Goal: Information Seeking & Learning: Check status

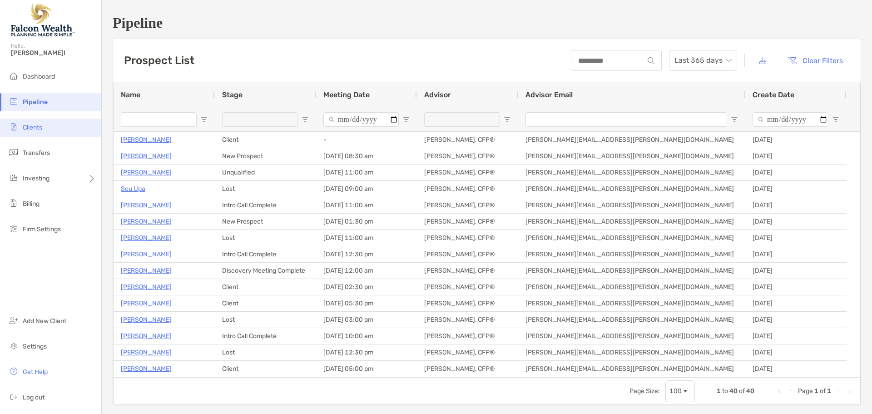
click at [38, 125] on span "Clients" at bounding box center [33, 128] width 20 height 8
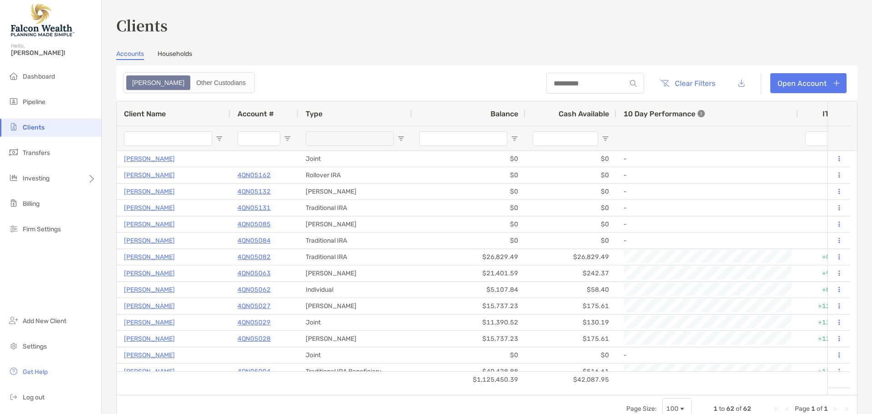
click at [180, 52] on link "Households" at bounding box center [175, 55] width 35 height 10
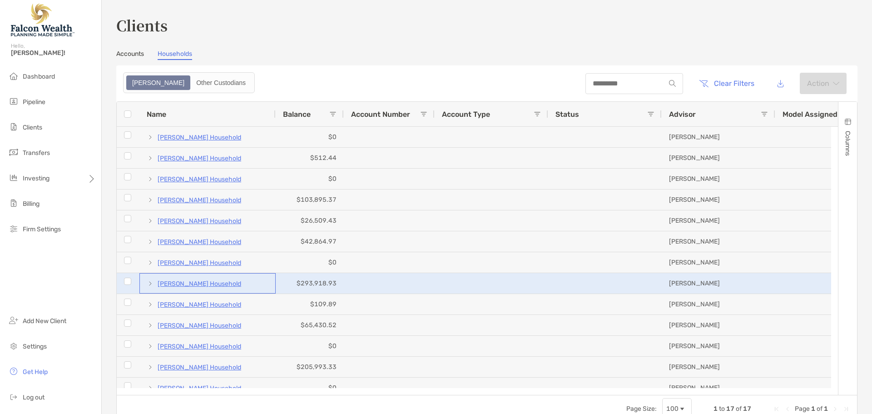
click at [182, 282] on p "Dan Shanahan's Household" at bounding box center [200, 283] width 84 height 11
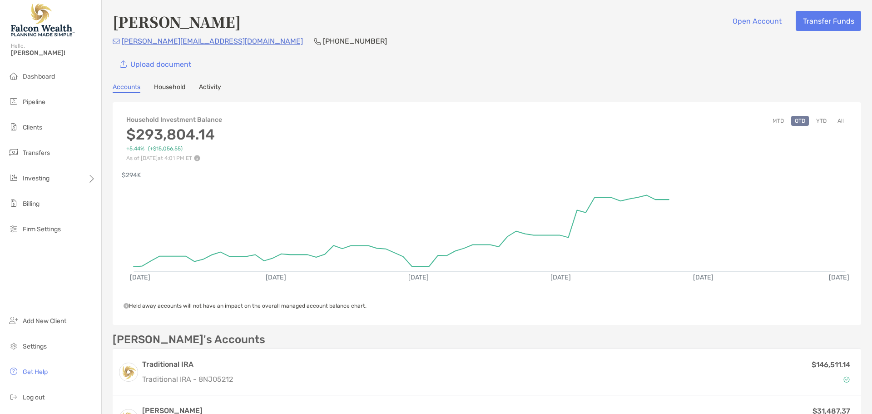
click at [812, 117] on button "YTD" at bounding box center [821, 121] width 18 height 10
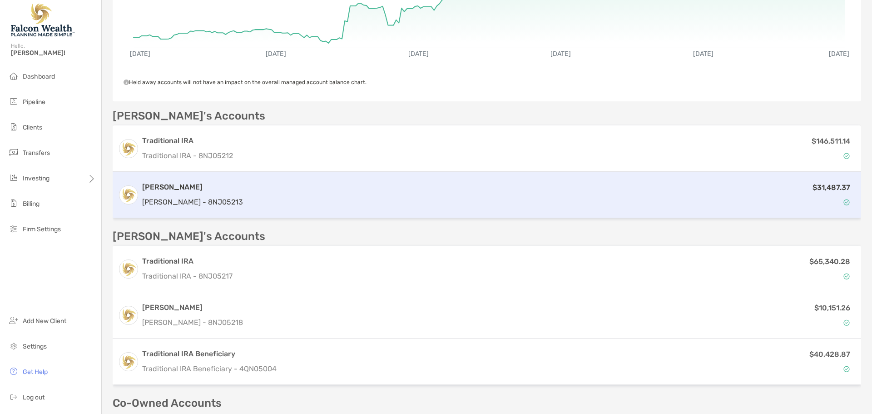
scroll to position [227, 0]
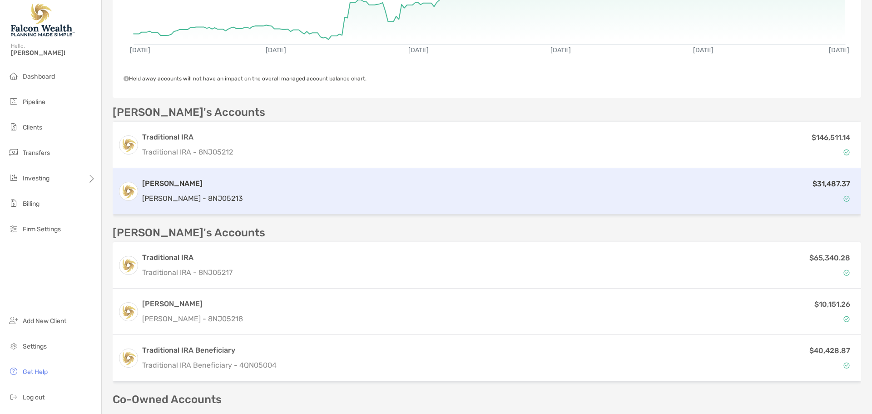
click at [257, 179] on div "$31,487.37" at bounding box center [551, 191] width 609 height 26
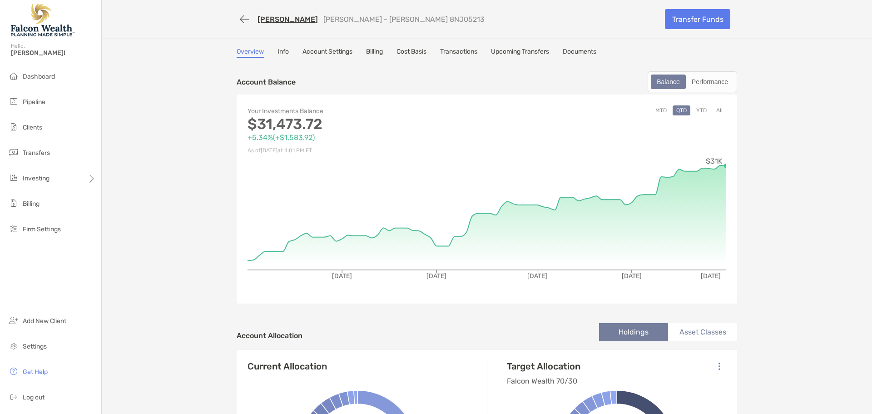
click at [287, 18] on link "[PERSON_NAME]" at bounding box center [287, 19] width 60 height 9
click at [283, 20] on link "[PERSON_NAME]" at bounding box center [287, 19] width 60 height 9
drag, startPoint x: 282, startPoint y: 19, endPoint x: 316, endPoint y: 20, distance: 34.1
click at [282, 19] on link "[PERSON_NAME]" at bounding box center [287, 19] width 60 height 9
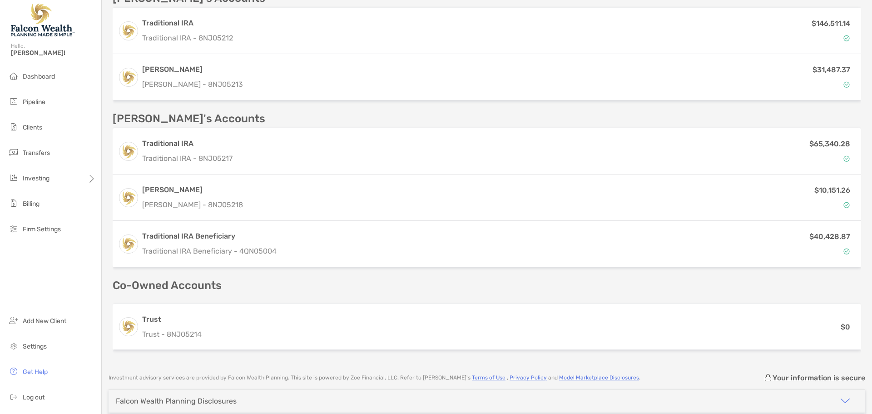
scroll to position [363, 0]
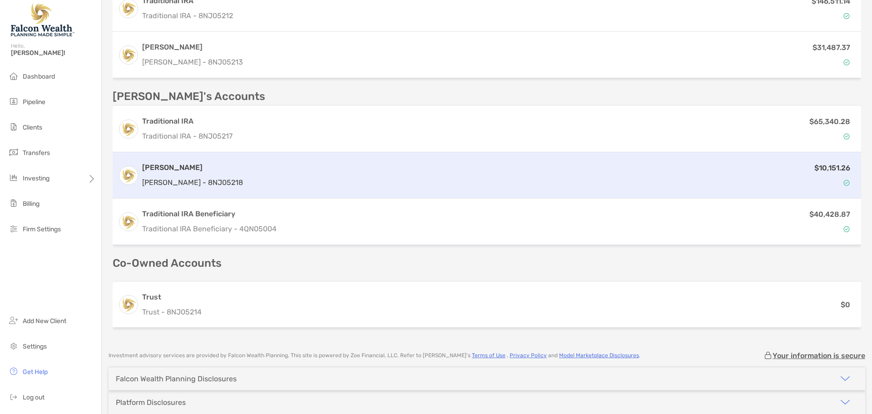
click at [196, 173] on div "Roth IRA Roth IRA - 8NJ05218" at bounding box center [192, 175] width 101 height 26
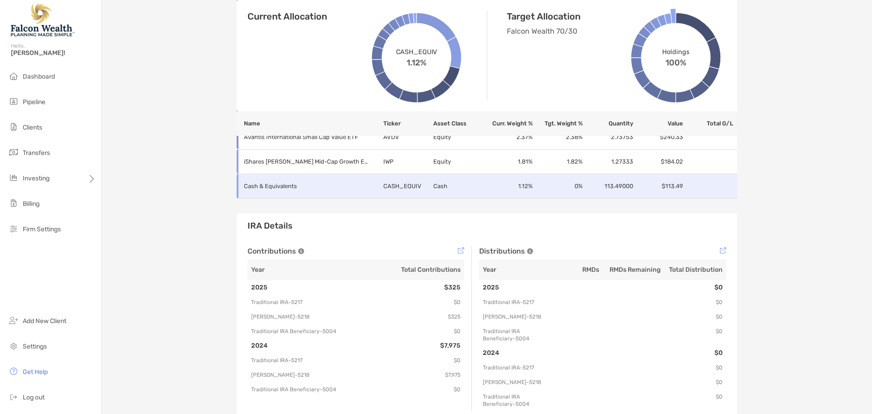
scroll to position [863, 0]
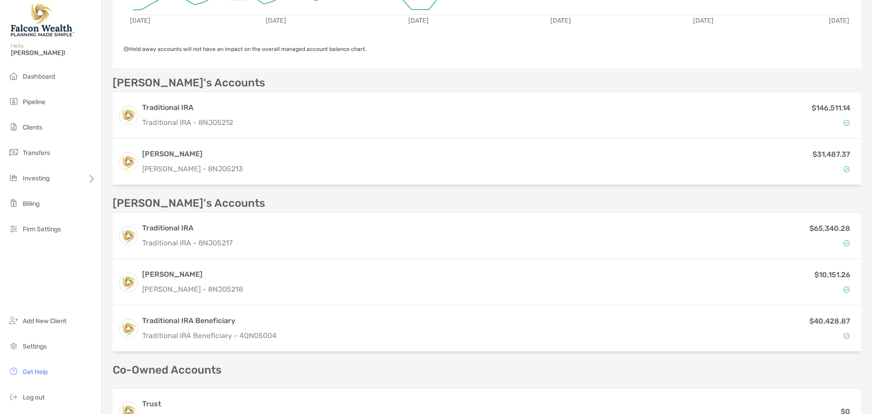
scroll to position [272, 0]
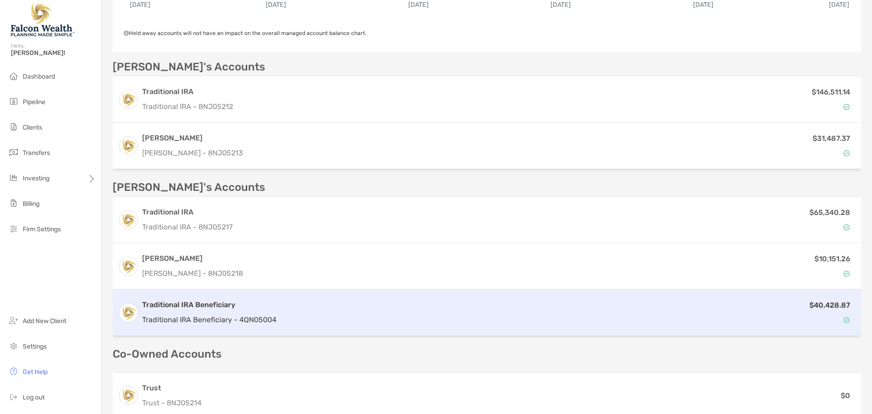
click at [529, 317] on div "$40,428.87" at bounding box center [567, 312] width 575 height 26
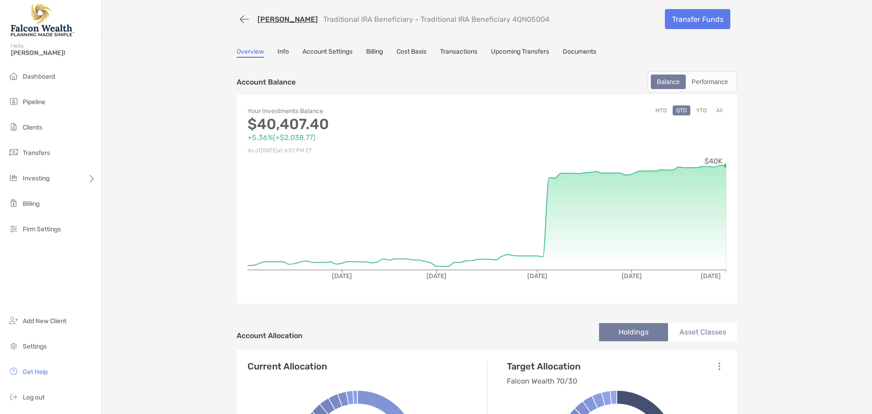
click at [277, 54] on link "Info" at bounding box center [282, 53] width 11 height 10
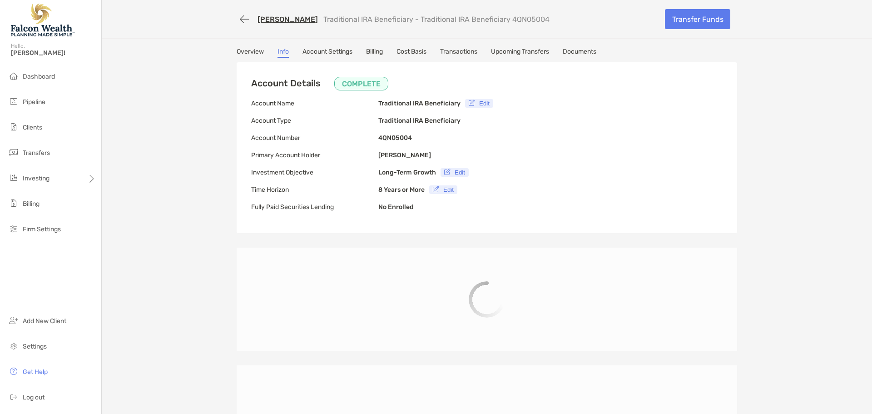
type input "**********"
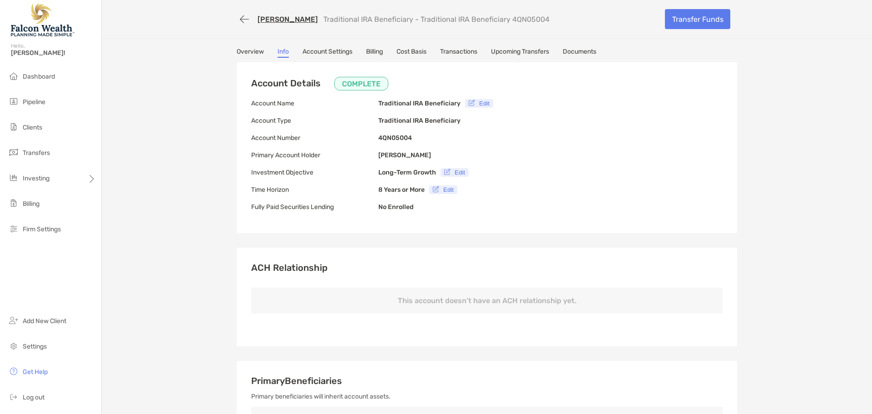
click at [266, 22] on link "Felicia Shanahan" at bounding box center [287, 19] width 60 height 9
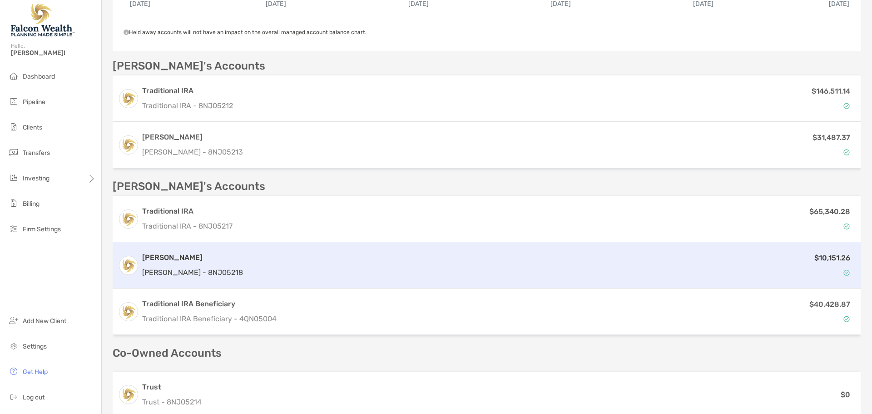
scroll to position [318, 0]
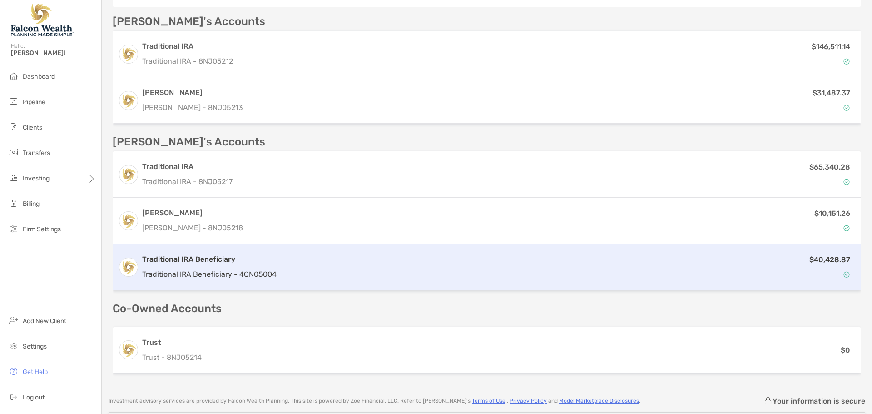
click at [252, 268] on p "Traditional IRA Beneficiary - 4QN05004" at bounding box center [209, 273] width 134 height 11
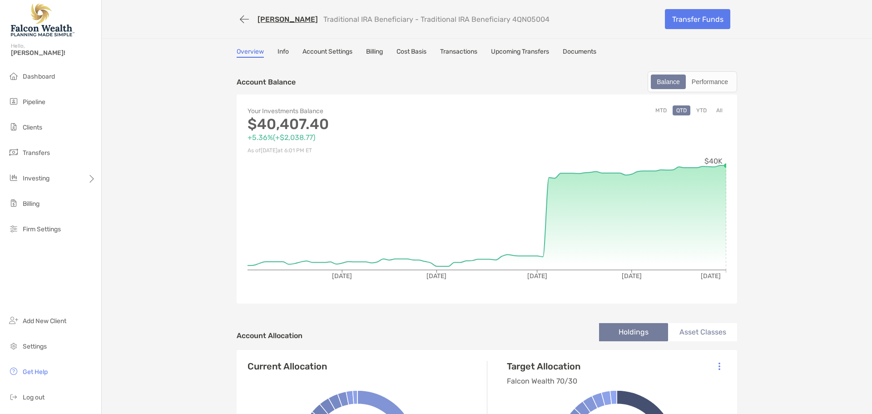
click at [456, 49] on link "Transactions" at bounding box center [458, 53] width 37 height 10
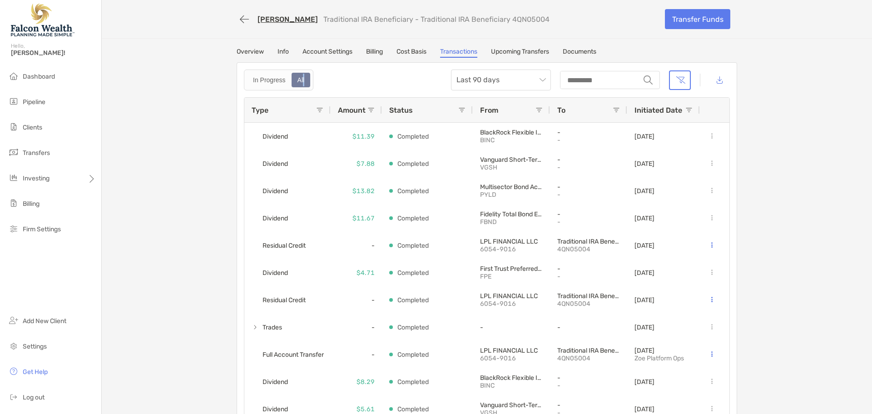
click at [299, 76] on div "All" at bounding box center [300, 80] width 17 height 13
click at [678, 81] on button "button" at bounding box center [680, 80] width 22 height 20
click at [503, 51] on link "Upcoming Transfers" at bounding box center [520, 53] width 58 height 10
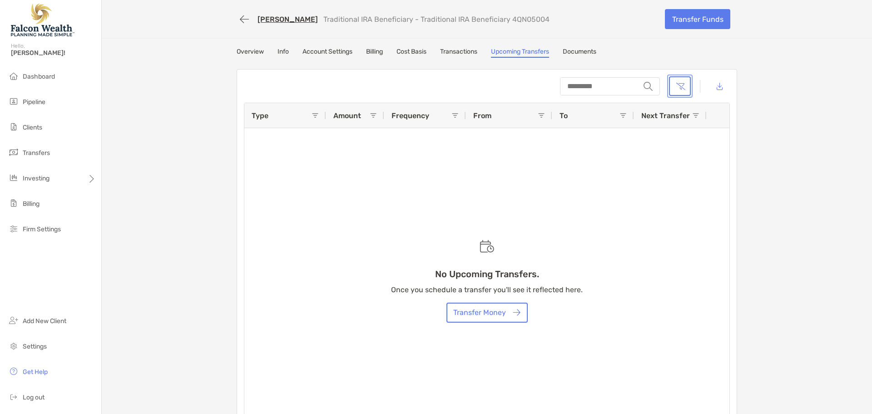
click at [677, 87] on button "button" at bounding box center [680, 86] width 22 height 20
click at [452, 49] on link "Transactions" at bounding box center [458, 53] width 37 height 10
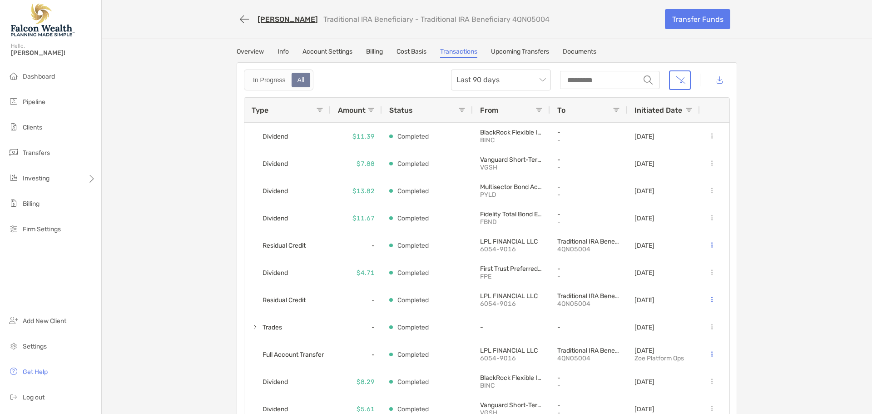
click at [315, 105] on div "Type" at bounding box center [288, 110] width 72 height 25
click at [317, 106] on span at bounding box center [319, 109] width 7 height 7
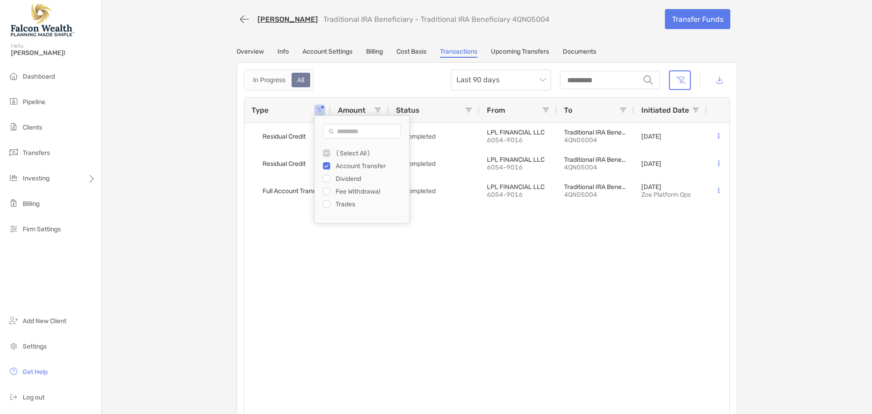
click at [562, 307] on div "Residual Credit - Completed LPL FINANCIAL LLC 6054-9016 Traditional IRA Benefic…" at bounding box center [486, 271] width 485 height 297
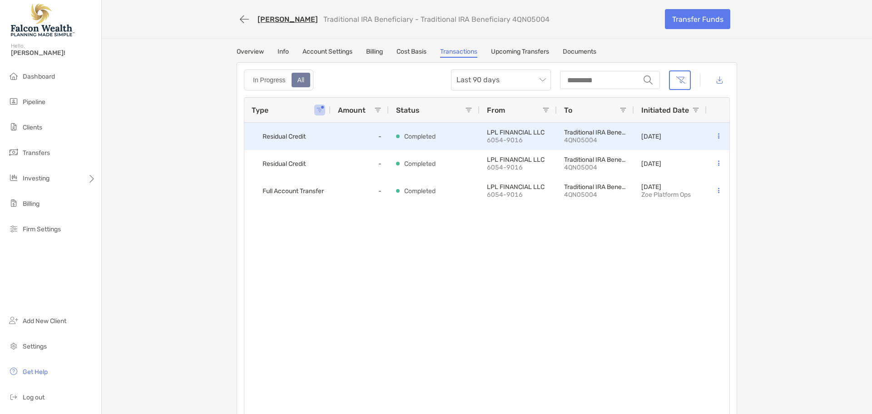
click at [716, 135] on button at bounding box center [718, 136] width 9 height 9
click at [480, 133] on div "LPL FINANCIAL LLC 6054-9016" at bounding box center [518, 136] width 77 height 27
drag, startPoint x: 404, startPoint y: 134, endPoint x: 356, endPoint y: 130, distance: 47.8
click at [404, 134] on p "Completed" at bounding box center [419, 136] width 31 height 11
click at [311, 129] on div "Residual Credit" at bounding box center [287, 136] width 86 height 27
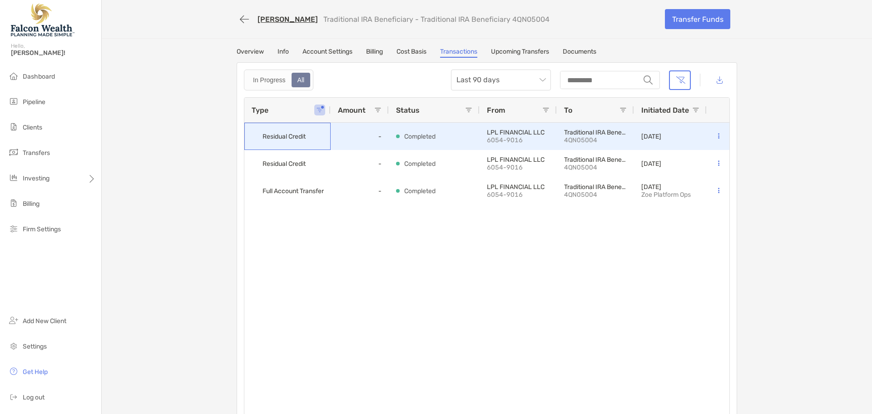
drag, startPoint x: 296, startPoint y: 133, endPoint x: 356, endPoint y: 134, distance: 60.4
click at [302, 134] on span "Residual Credit" at bounding box center [283, 136] width 43 height 15
drag, startPoint x: 367, startPoint y: 137, endPoint x: 397, endPoint y: 139, distance: 29.6
click at [372, 138] on div "-" at bounding box center [360, 136] width 58 height 27
drag, startPoint x: 397, startPoint y: 139, endPoint x: 415, endPoint y: 139, distance: 18.2
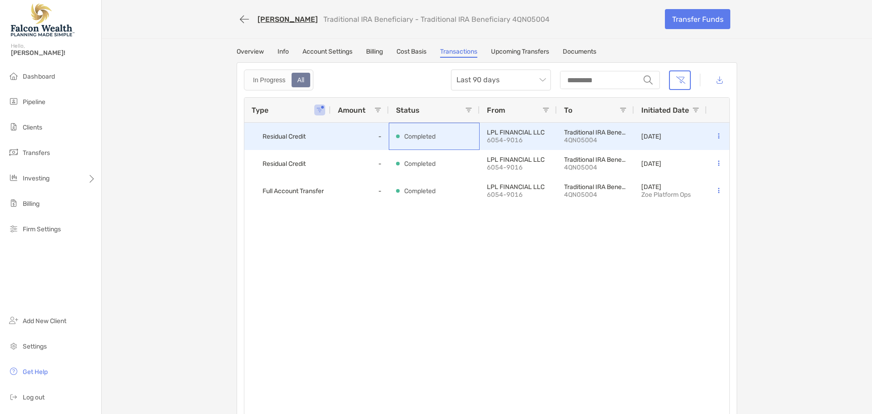
click at [405, 140] on div "Completed" at bounding box center [416, 136] width 40 height 11
click at [457, 134] on div "Completed" at bounding box center [434, 136] width 76 height 26
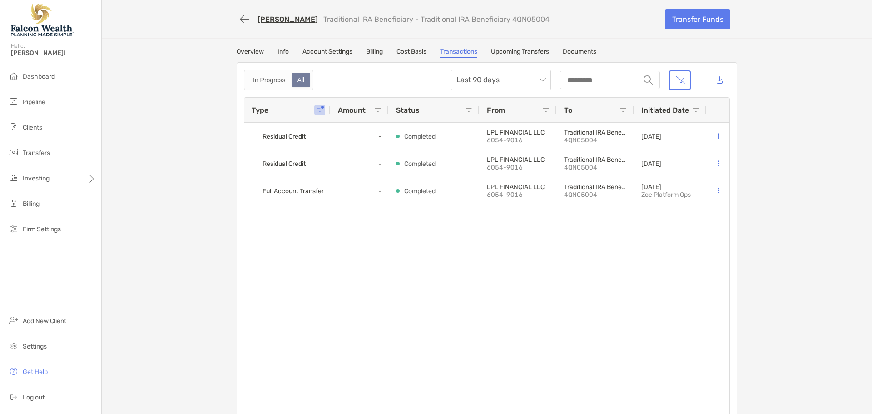
click at [375, 111] on span at bounding box center [377, 109] width 7 height 7
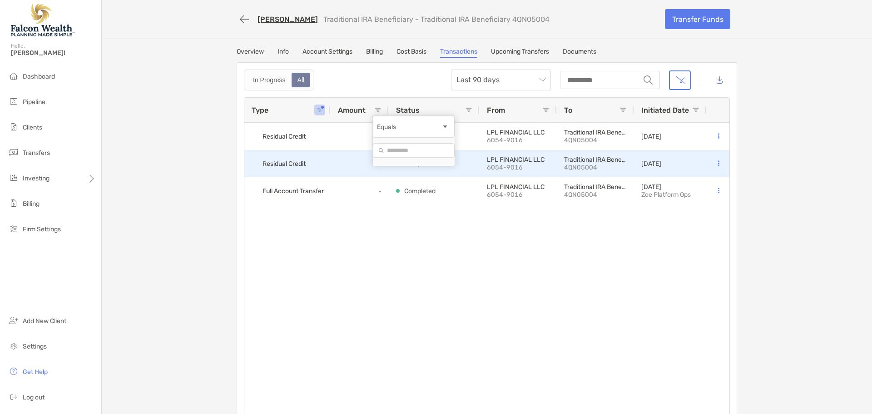
click at [340, 159] on div "-" at bounding box center [360, 163] width 58 height 27
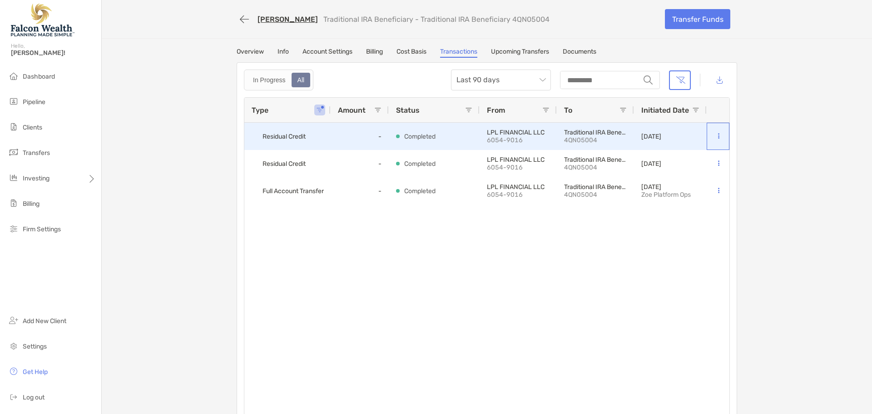
click at [714, 133] on button at bounding box center [718, 136] width 9 height 9
click at [281, 139] on span "Residual Credit" at bounding box center [283, 136] width 43 height 15
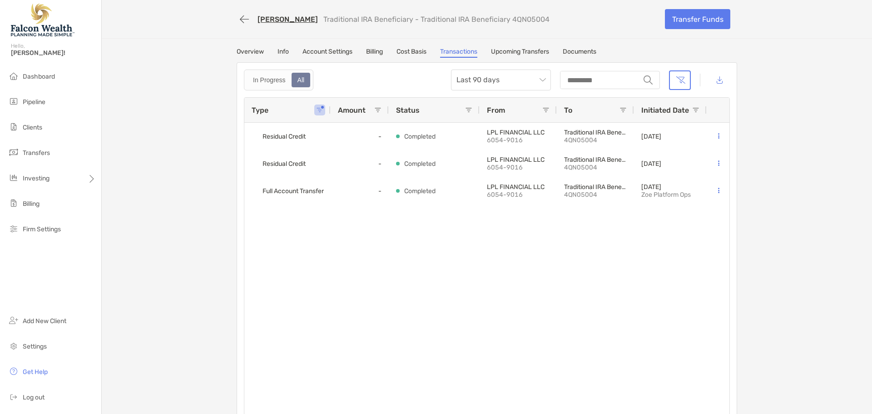
click at [460, 107] on div "Status" at bounding box center [430, 110] width 69 height 25
click at [540, 81] on span "Last 90 days" at bounding box center [500, 80] width 89 height 20
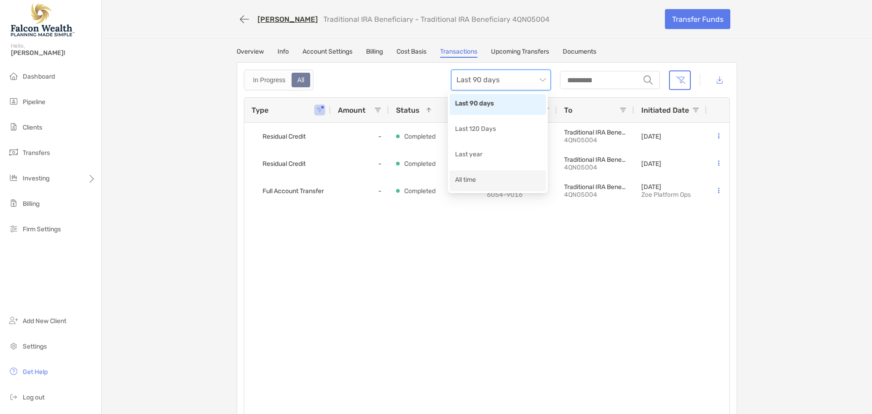
click at [469, 178] on div "All time" at bounding box center [497, 180] width 85 height 11
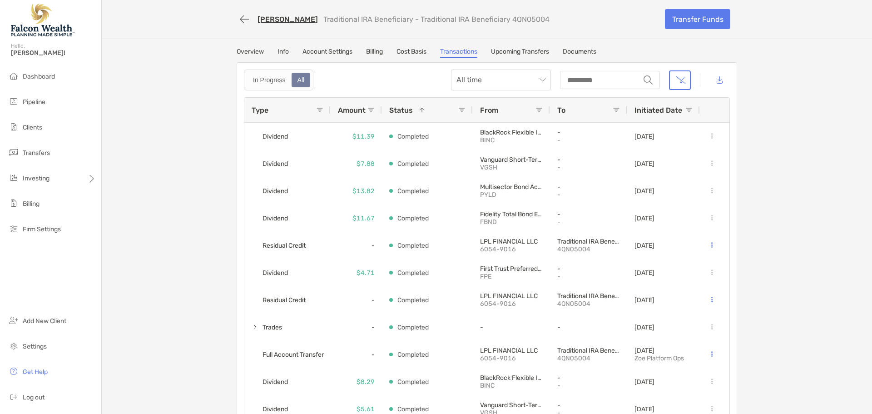
click at [319, 111] on span at bounding box center [319, 109] width 7 height 7
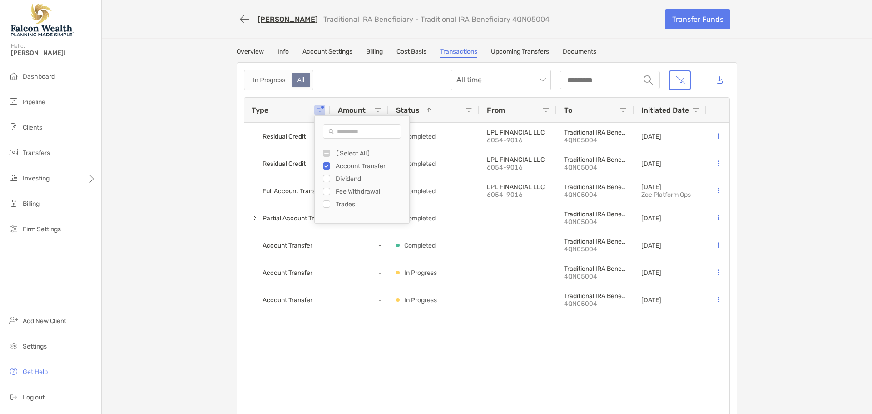
click at [771, 126] on div "Felicia Shanahan Traditional IRA Beneficiary - Traditional IRA Beneficiary 4QN0…" at bounding box center [487, 213] width 770 height 427
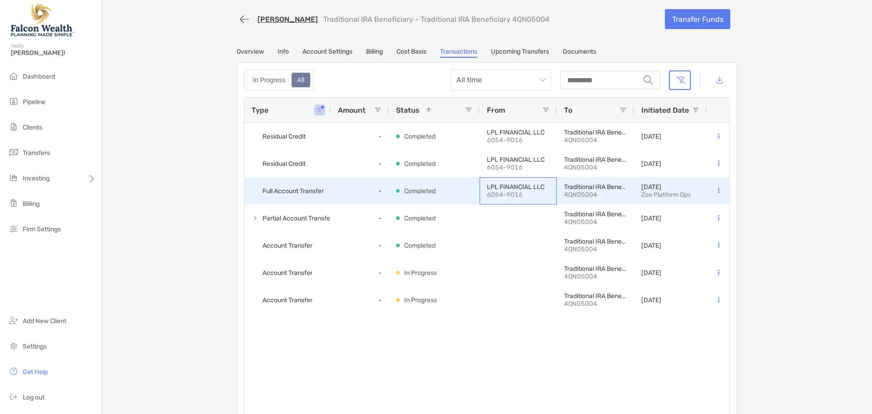
click at [516, 187] on p "LPL FINANCIAL LLC" at bounding box center [518, 187] width 63 height 8
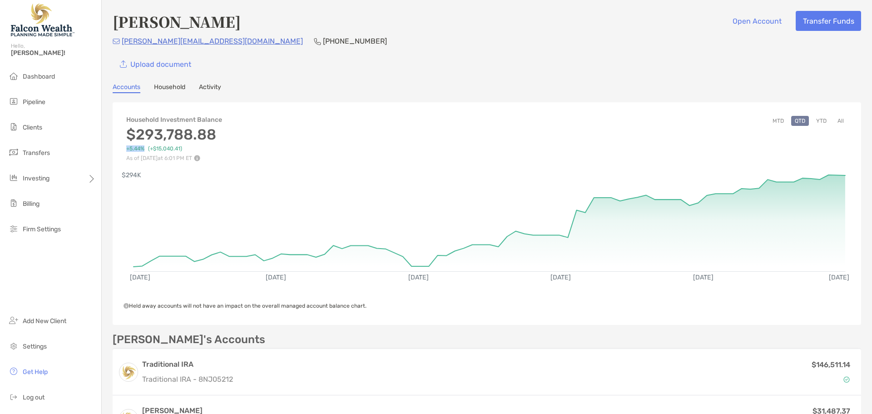
drag, startPoint x: 146, startPoint y: 149, endPoint x: 124, endPoint y: 150, distance: 22.3
click at [124, 150] on div "Household Investment Balance $293,788.88 +5.44% ( +$15,040.41 ) As of [DATE] 6:…" at bounding box center [487, 134] width 748 height 54
click at [812, 121] on button "YTD" at bounding box center [821, 121] width 18 height 10
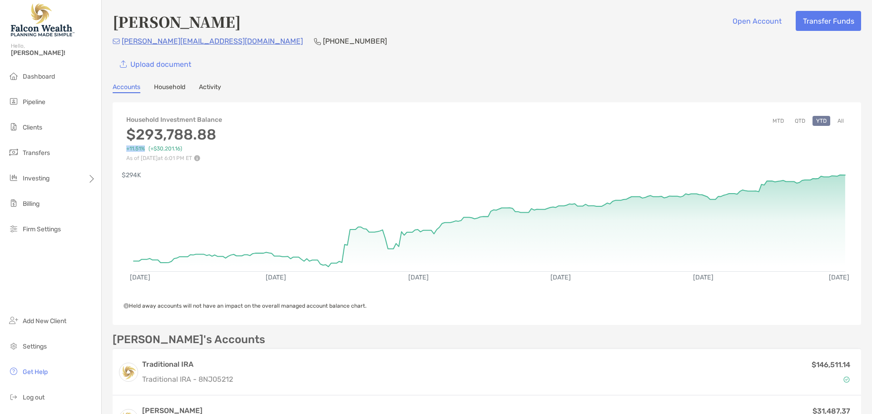
drag, startPoint x: 144, startPoint y: 149, endPoint x: 126, endPoint y: 149, distance: 18.2
click at [126, 149] on span "+11.51%" at bounding box center [135, 148] width 19 height 7
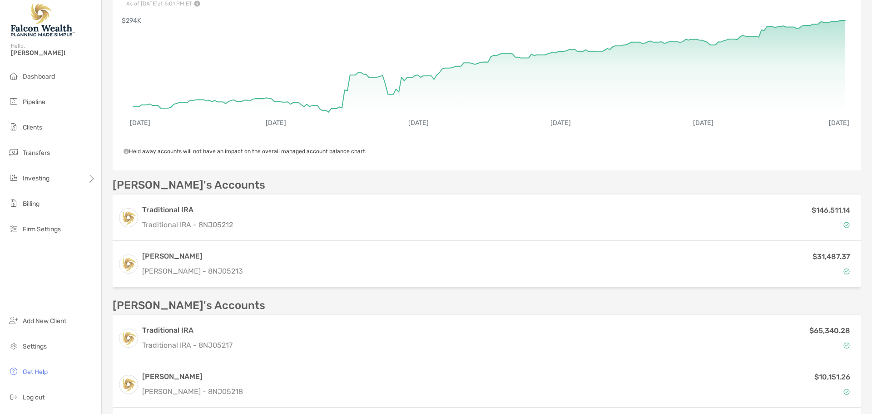
scroll to position [182, 0]
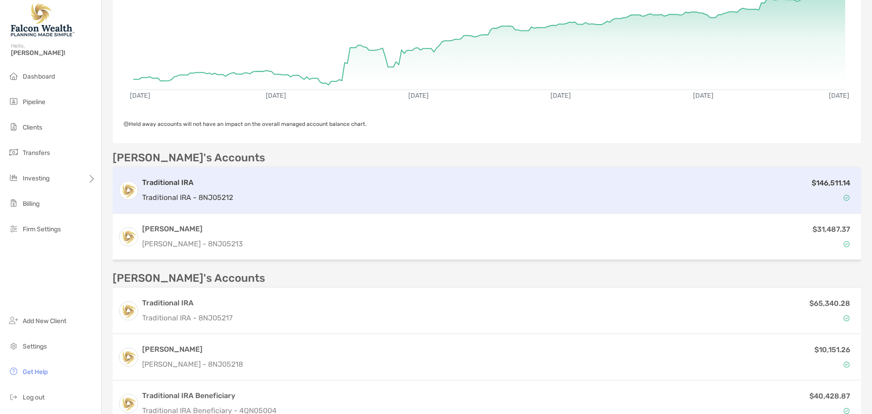
drag, startPoint x: 177, startPoint y: 191, endPoint x: 220, endPoint y: 169, distance: 48.3
click at [177, 192] on p "Traditional IRA - 8NJ05212" at bounding box center [187, 197] width 91 height 11
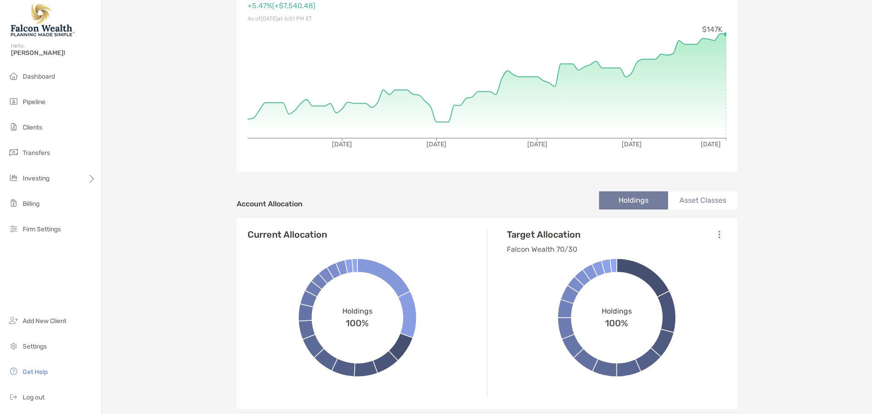
scroll to position [136, 0]
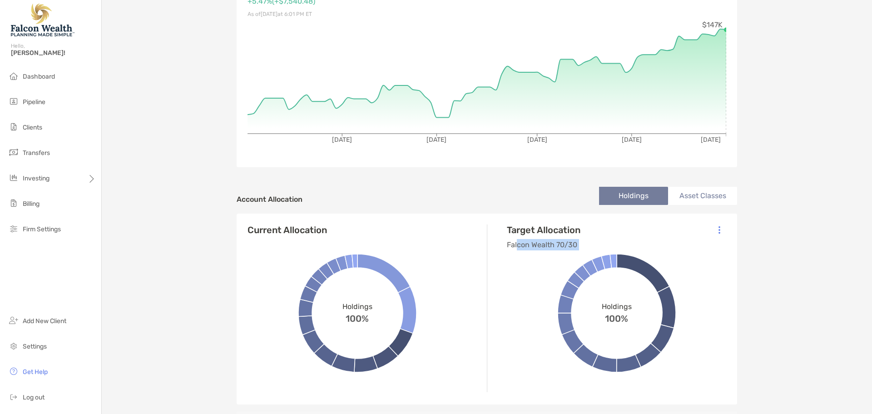
drag, startPoint x: 581, startPoint y: 244, endPoint x: 514, endPoint y: 243, distance: 66.3
click at [515, 243] on div "Target Allocation Falcon Wealth 70/30 Holdings 100%" at bounding box center [616, 314] width 241 height 180
click at [601, 229] on div "Target Allocation Falcon Wealth 70/30 Holdings 100%" at bounding box center [616, 314] width 241 height 180
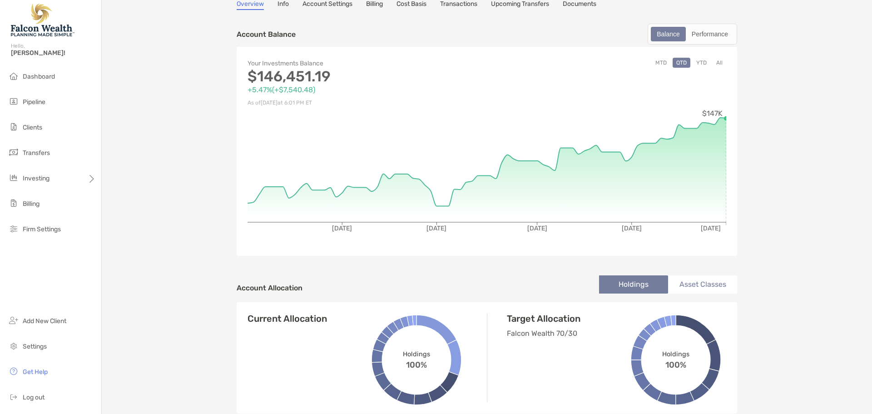
scroll to position [45, 0]
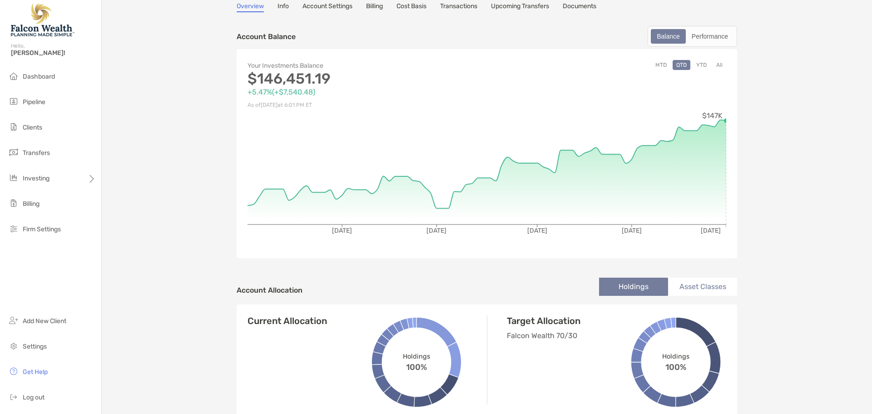
click at [699, 64] on button "YTD" at bounding box center [701, 65] width 18 height 10
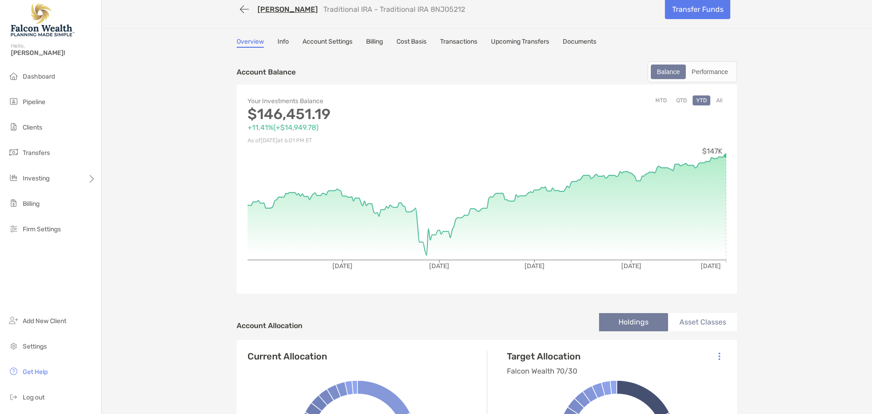
scroll to position [0, 0]
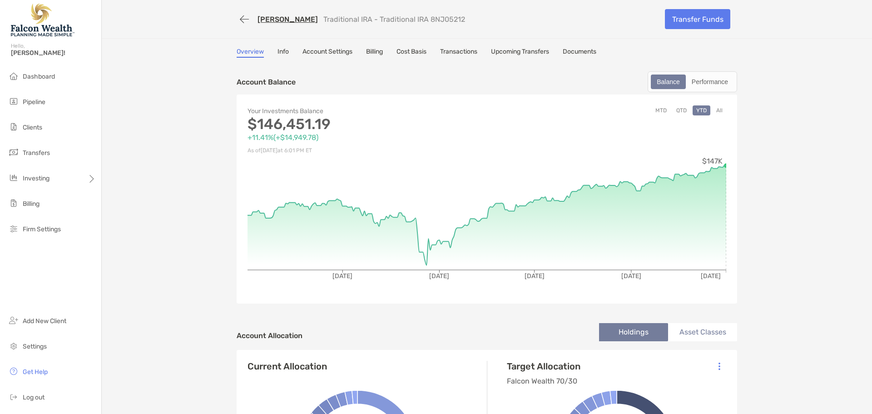
click at [275, 20] on link "[PERSON_NAME]" at bounding box center [287, 19] width 60 height 9
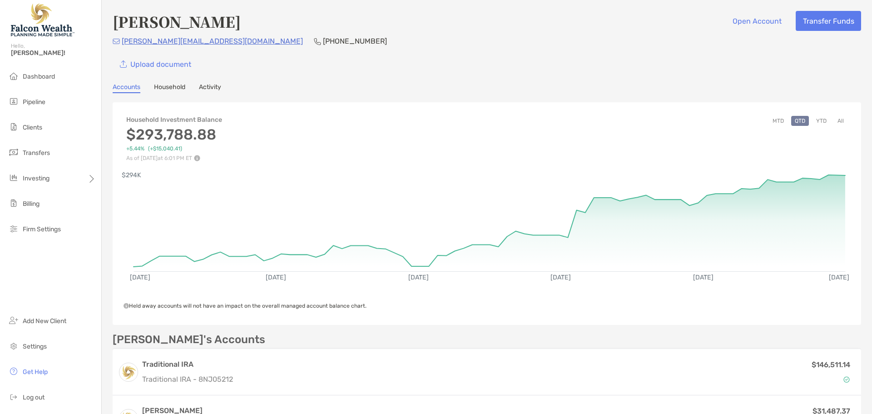
click at [820, 120] on button "YTD" at bounding box center [821, 121] width 18 height 10
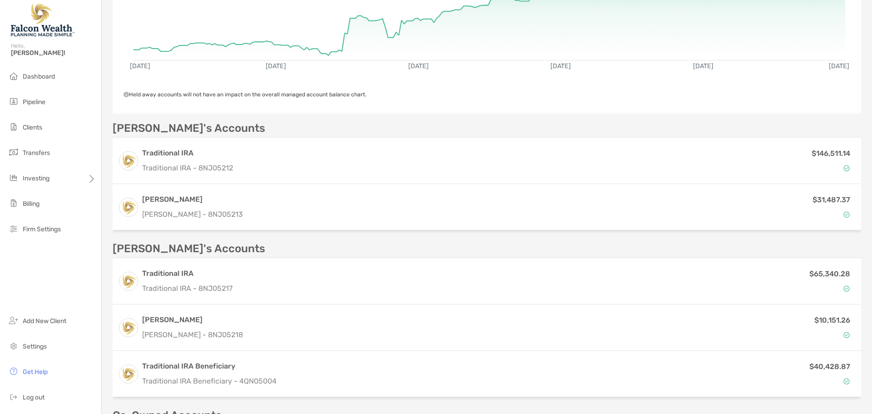
scroll to position [227, 0]
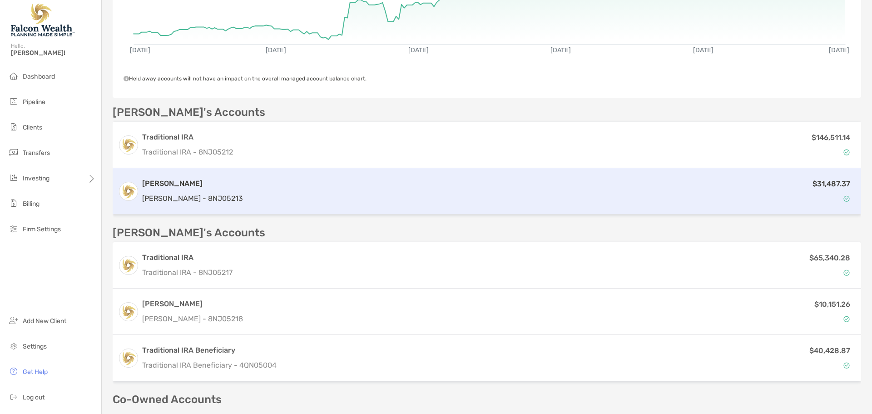
click at [161, 192] on div "[PERSON_NAME] [PERSON_NAME] - 8NJ05213" at bounding box center [192, 191] width 101 height 26
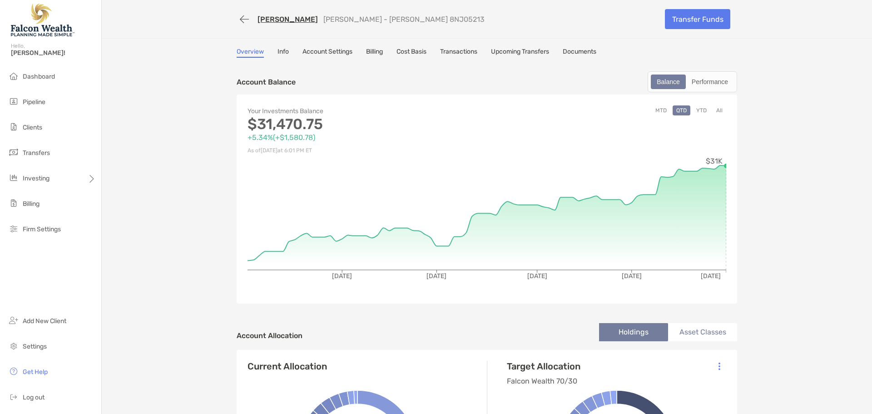
click at [463, 50] on link "Transactions" at bounding box center [458, 53] width 37 height 10
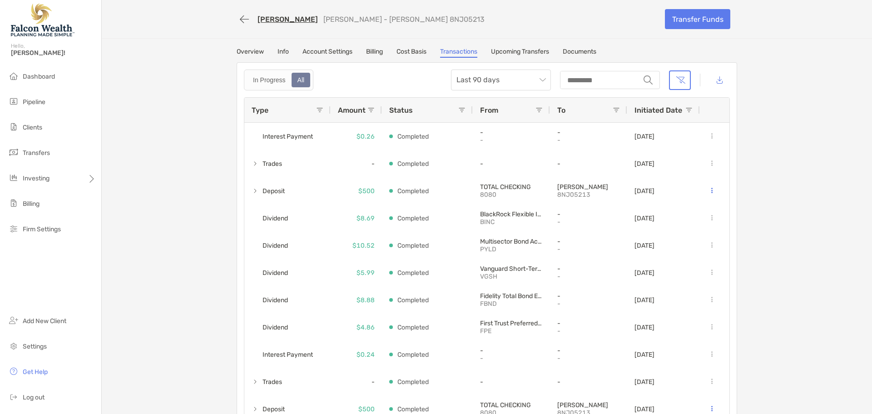
click at [316, 110] on span at bounding box center [319, 109] width 7 height 7
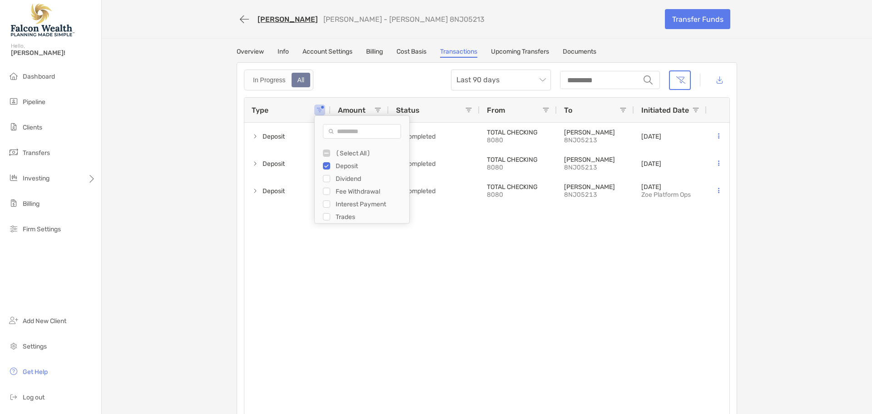
click at [437, 268] on div "Deposit $500 Completed TOTAL CHECKING 8080 [PERSON_NAME] 8NJ05213 [DATE] Deposi…" at bounding box center [486, 271] width 485 height 297
click at [269, 19] on link "[PERSON_NAME]" at bounding box center [287, 19] width 60 height 9
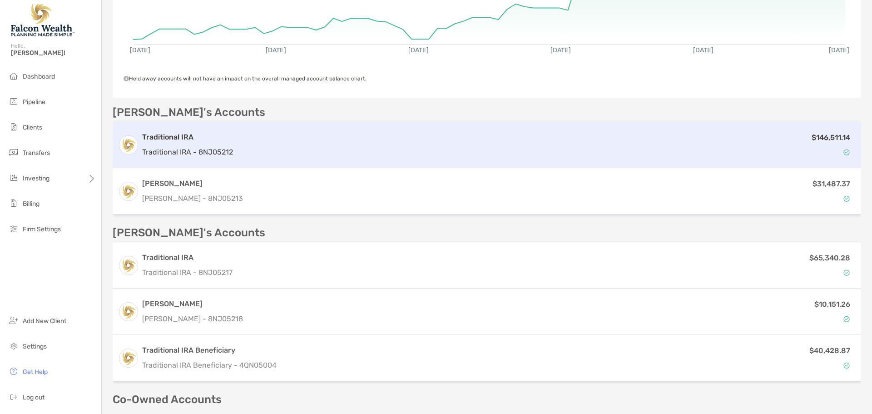
scroll to position [272, 0]
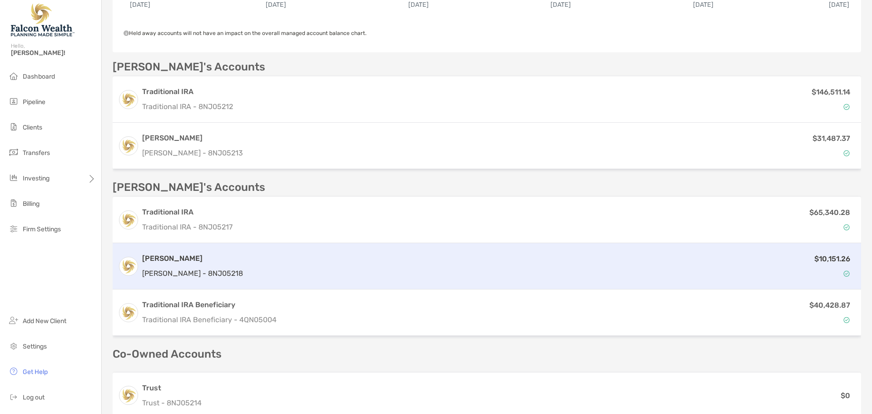
click at [247, 261] on div "$10,151.26" at bounding box center [551, 266] width 609 height 26
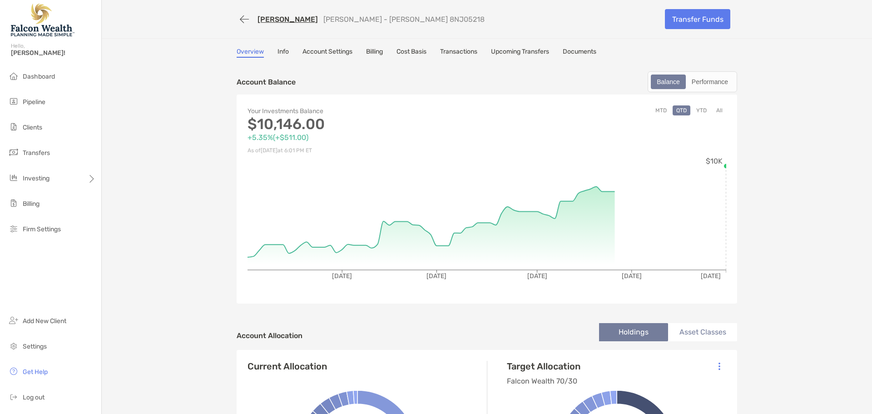
click at [465, 52] on link "Transactions" at bounding box center [458, 53] width 37 height 10
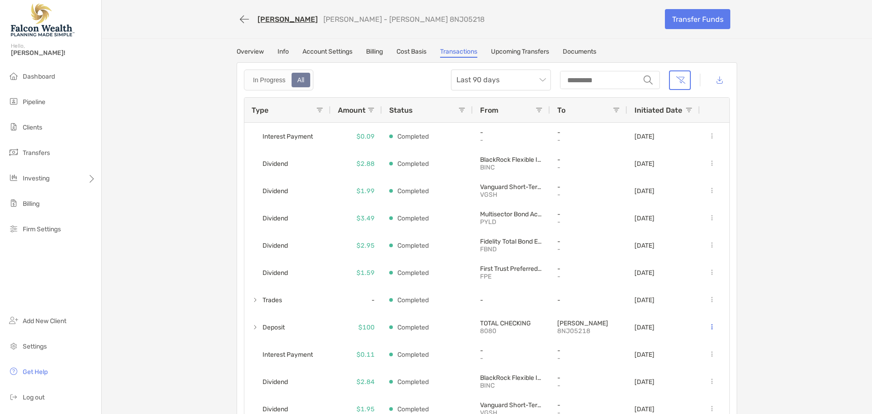
click at [319, 107] on span at bounding box center [319, 109] width 7 height 7
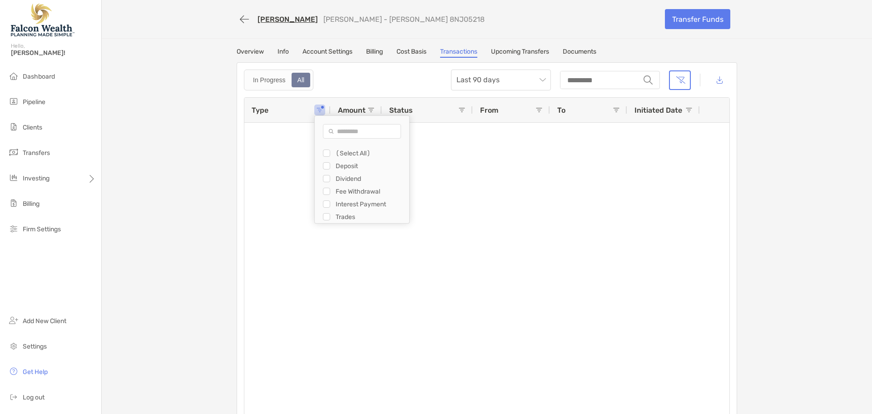
click at [327, 166] on div "Deposit" at bounding box center [366, 165] width 86 height 13
click at [326, 166] on div "Filter List" at bounding box center [326, 165] width 7 height 7
click at [323, 171] on div "Deposit" at bounding box center [366, 165] width 86 height 13
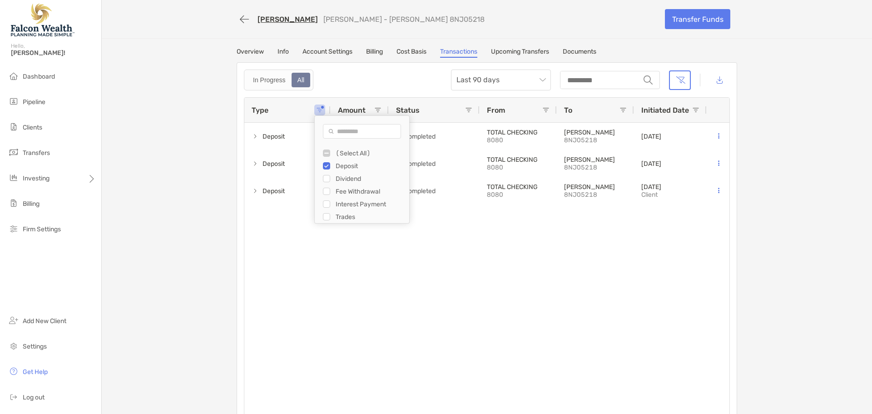
click at [689, 233] on div "Deposit $100 Completed TOTAL CHECKING 8080 Roth IRA 8NJ05218 08/23/2025 Deposit…" at bounding box center [486, 271] width 485 height 297
click at [268, 17] on link "Felicia Shanahan" at bounding box center [287, 19] width 60 height 9
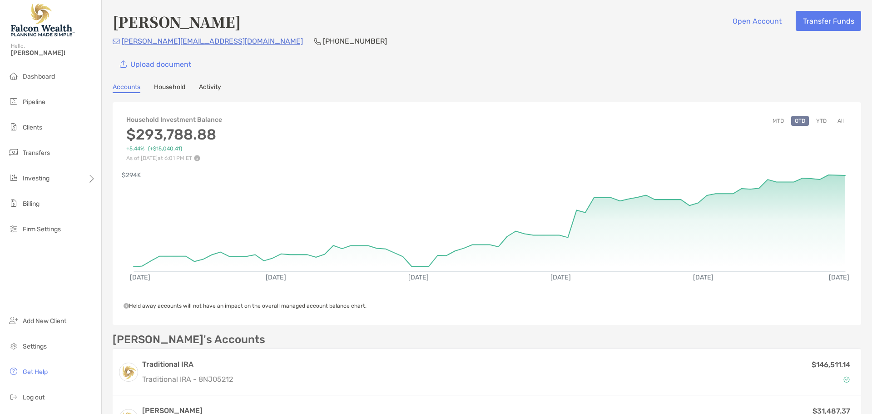
click at [819, 118] on button "YTD" at bounding box center [821, 121] width 18 height 10
